Goal: Find specific page/section: Find specific page/section

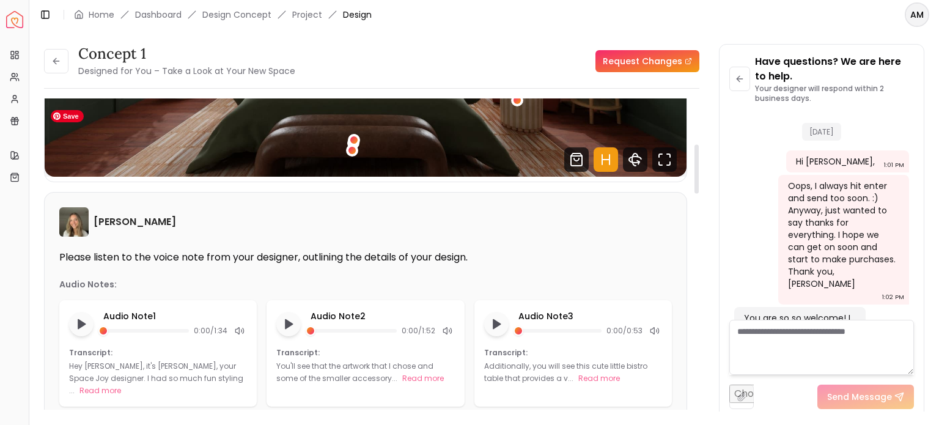
scroll to position [306, 0]
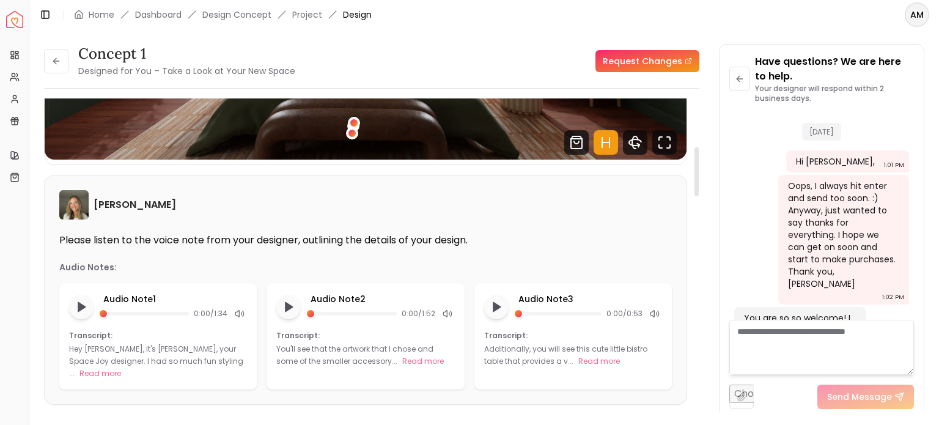
click at [698, 344] on div at bounding box center [697, 258] width 6 height 321
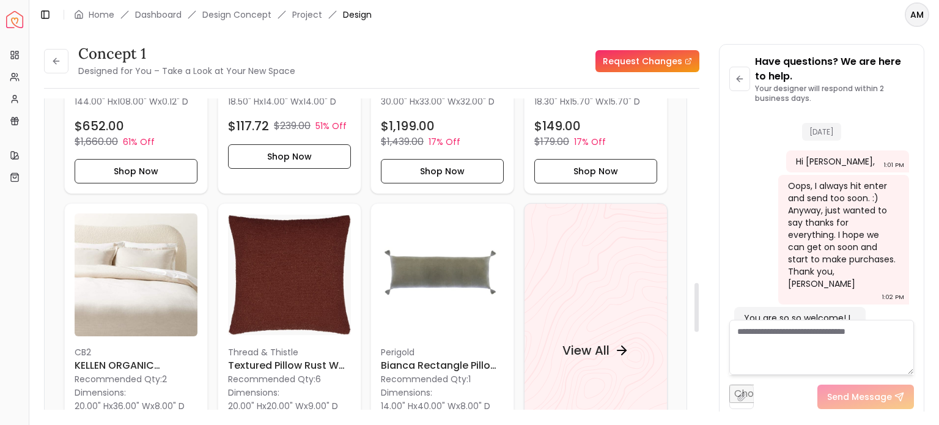
scroll to position [1167, 0]
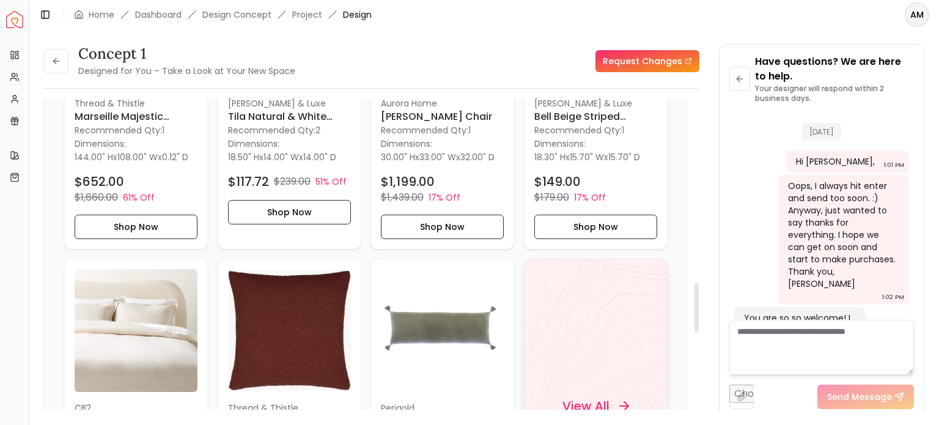
click at [580, 398] on h4 "View All" at bounding box center [585, 406] width 47 height 17
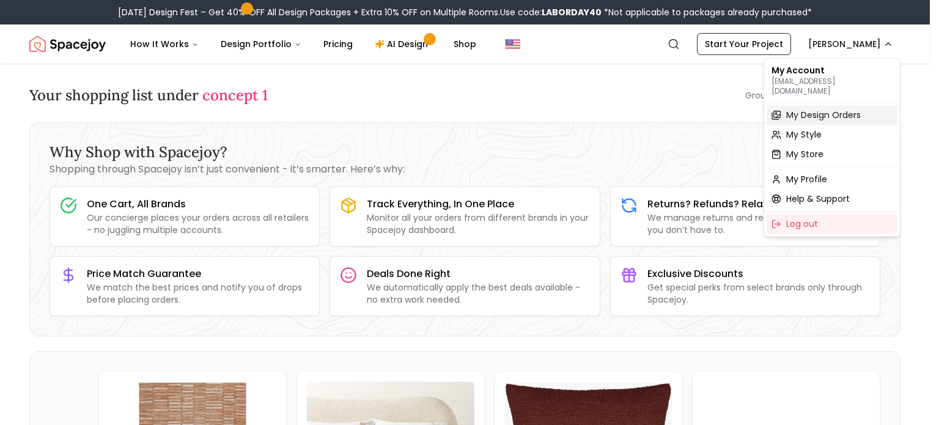
click at [816, 109] on span "My Design Orders" at bounding box center [823, 115] width 75 height 12
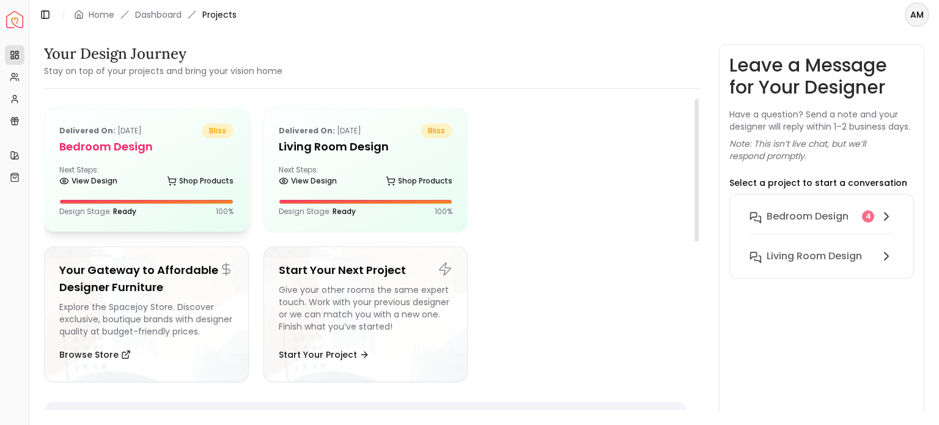
click at [105, 136] on p "Delivered on: Jul 13, 2025" at bounding box center [100, 131] width 83 height 15
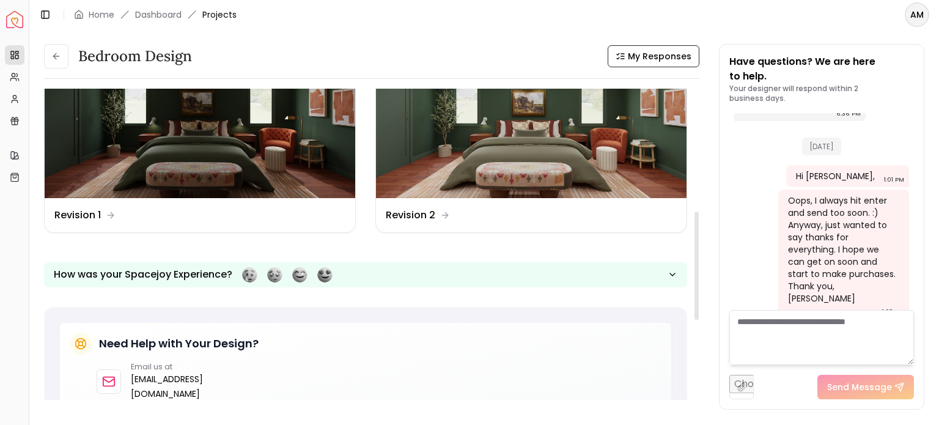
scroll to position [607, 0]
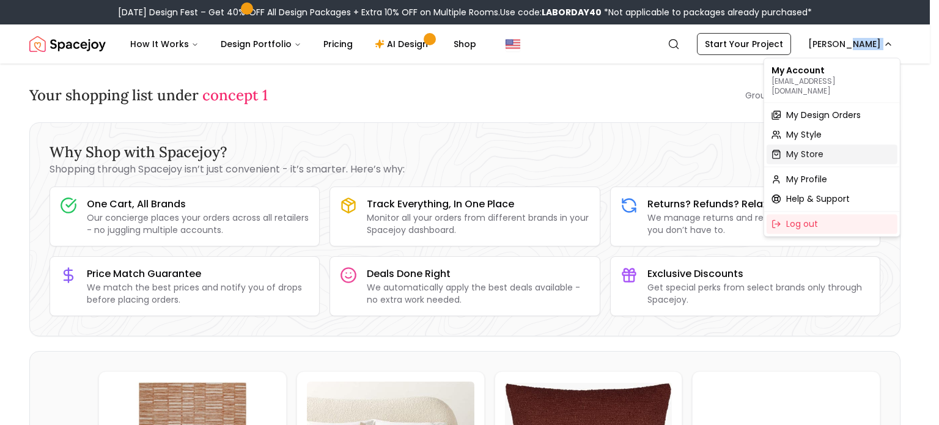
click at [790, 148] on span "My Store" at bounding box center [804, 154] width 37 height 12
